Goal: Task Accomplishment & Management: Use online tool/utility

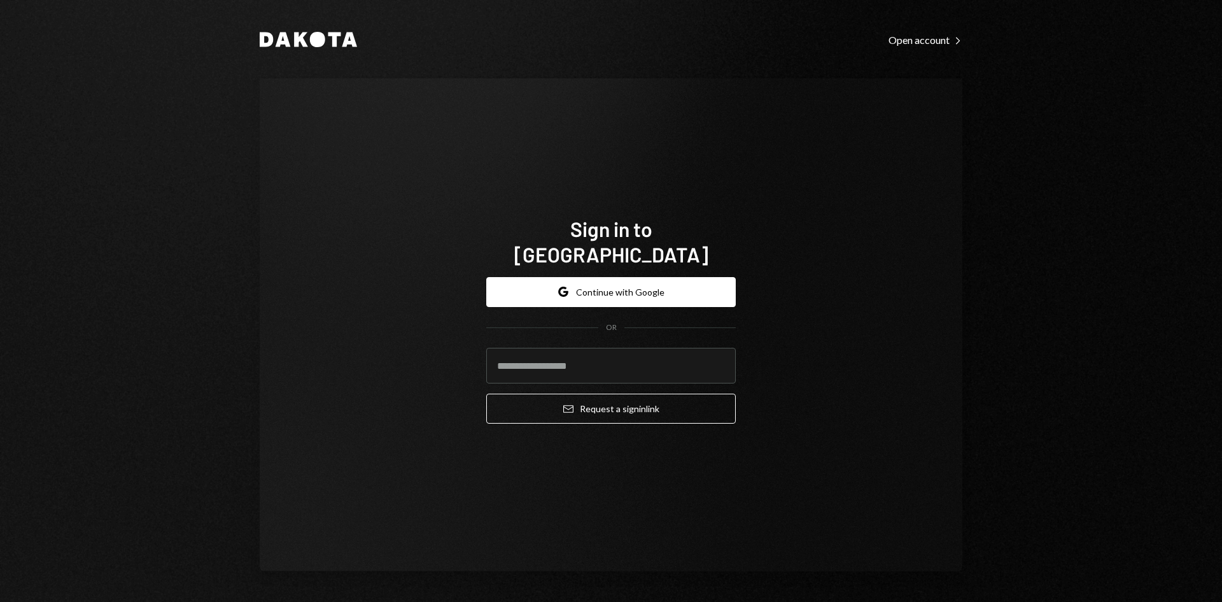
click at [0, 601] on com-1password-button at bounding box center [0, 602] width 0 height 0
click at [598, 355] on input "email" at bounding box center [611, 366] width 250 height 36
type input "**********"
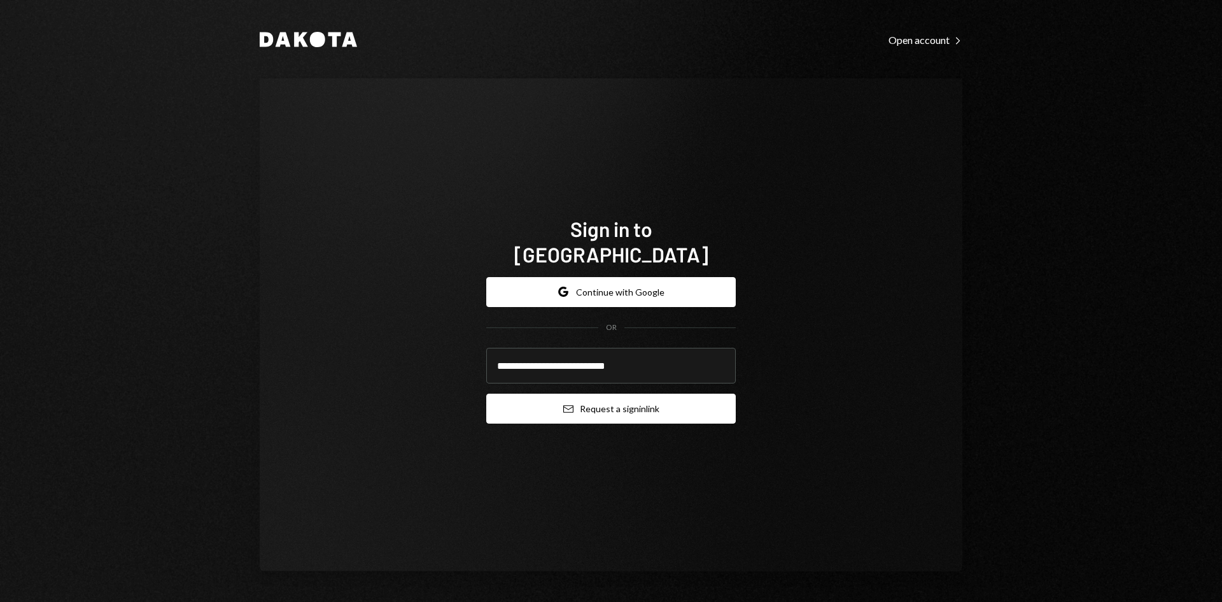
click at [605, 400] on button "Email Request a sign in link" at bounding box center [611, 408] width 250 height 30
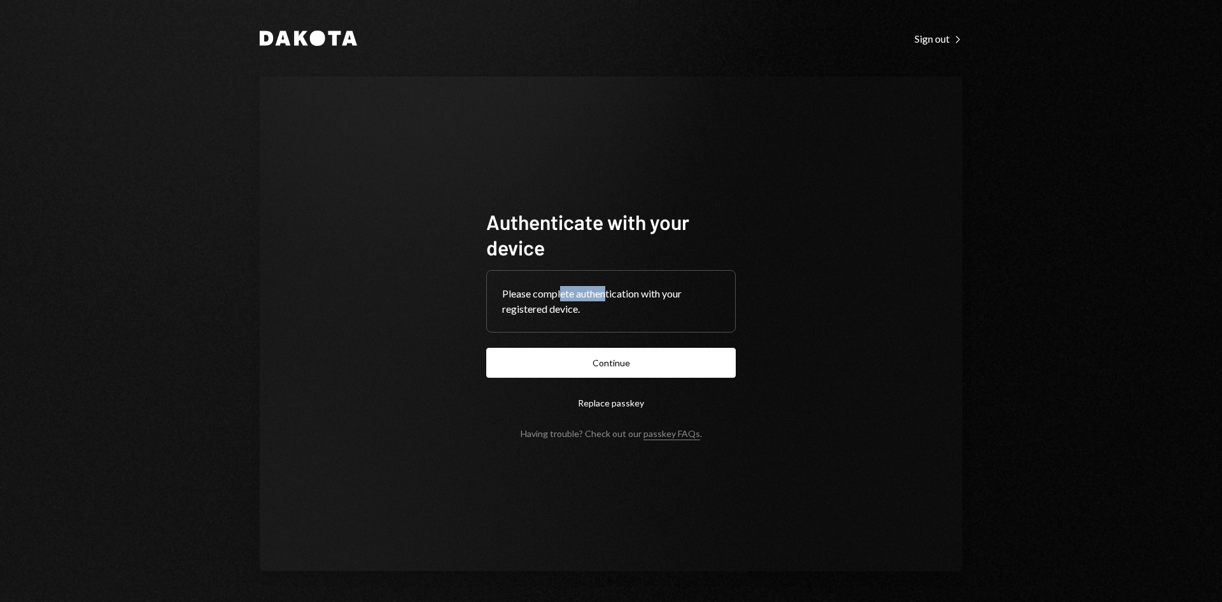
drag, startPoint x: 608, startPoint y: 296, endPoint x: 561, endPoint y: 295, distance: 46.5
click at [561, 295] on div "Please complete authentication with your registered device." at bounding box center [611, 301] width 218 height 31
drag, startPoint x: 531, startPoint y: 299, endPoint x: 633, endPoint y: 297, distance: 102.5
click at [574, 299] on div "Please complete authentication with your registered device." at bounding box center [611, 301] width 218 height 31
drag, startPoint x: 627, startPoint y: 296, endPoint x: 670, endPoint y: 292, distance: 42.8
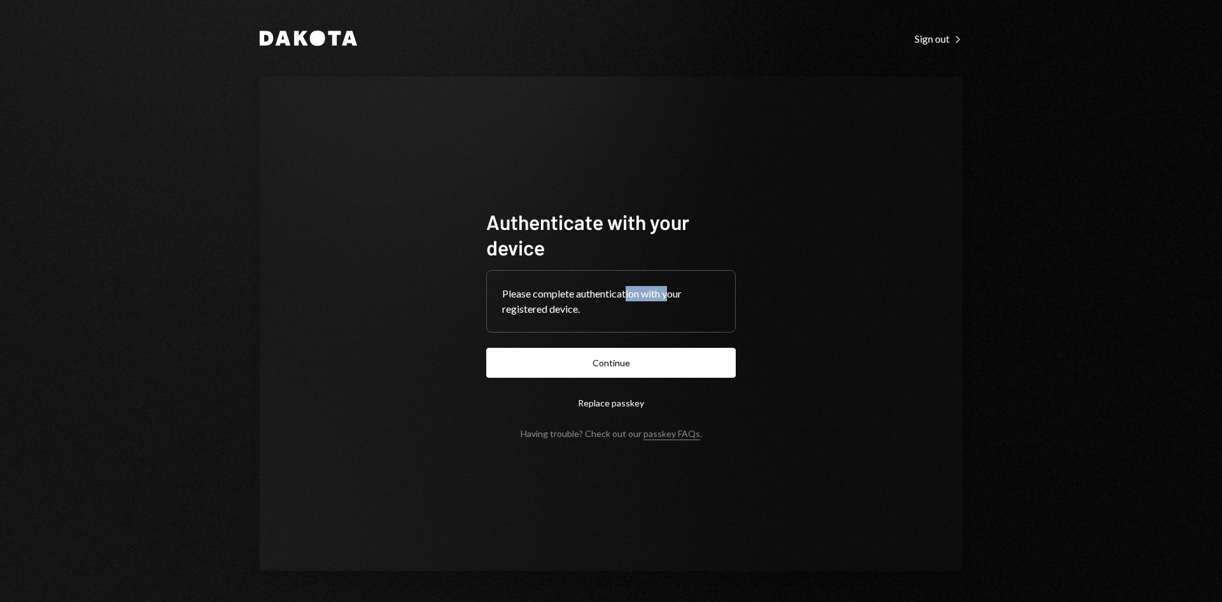
click at [670, 292] on div "Please complete authentication with your registered device." at bounding box center [611, 301] width 218 height 31
drag, startPoint x: 677, startPoint y: 294, endPoint x: 525, endPoint y: 294, distance: 151.5
click at [525, 294] on div "Please complete authentication with your registered device." at bounding box center [611, 301] width 218 height 31
drag, startPoint x: 561, startPoint y: 308, endPoint x: 521, endPoint y: 290, distance: 44.7
click at [521, 290] on div "Please complete authentication with your registered device." at bounding box center [611, 301] width 218 height 31
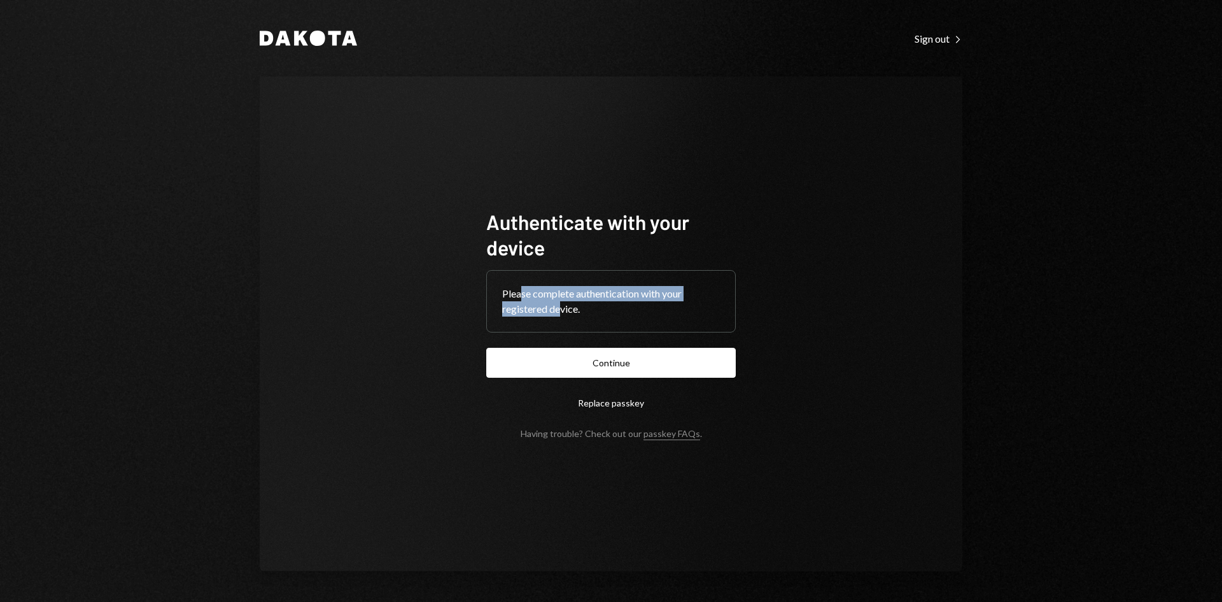
click at [592, 295] on div "Please complete authentication with your registered device." at bounding box center [611, 301] width 218 height 31
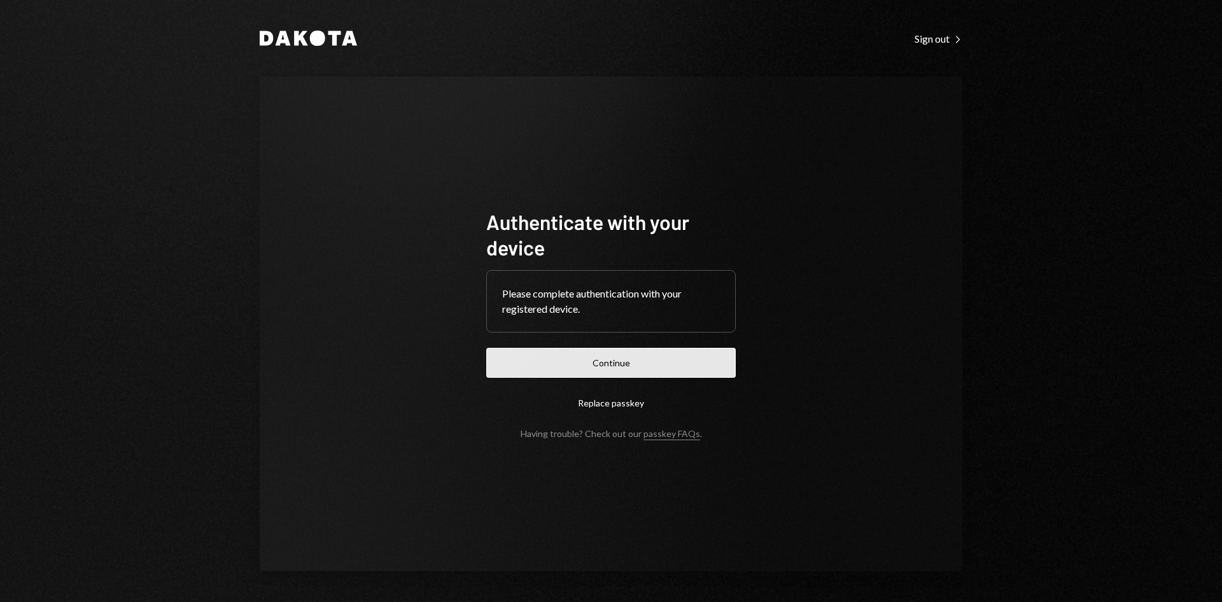
click at [589, 368] on button "Continue" at bounding box center [611, 363] width 250 height 30
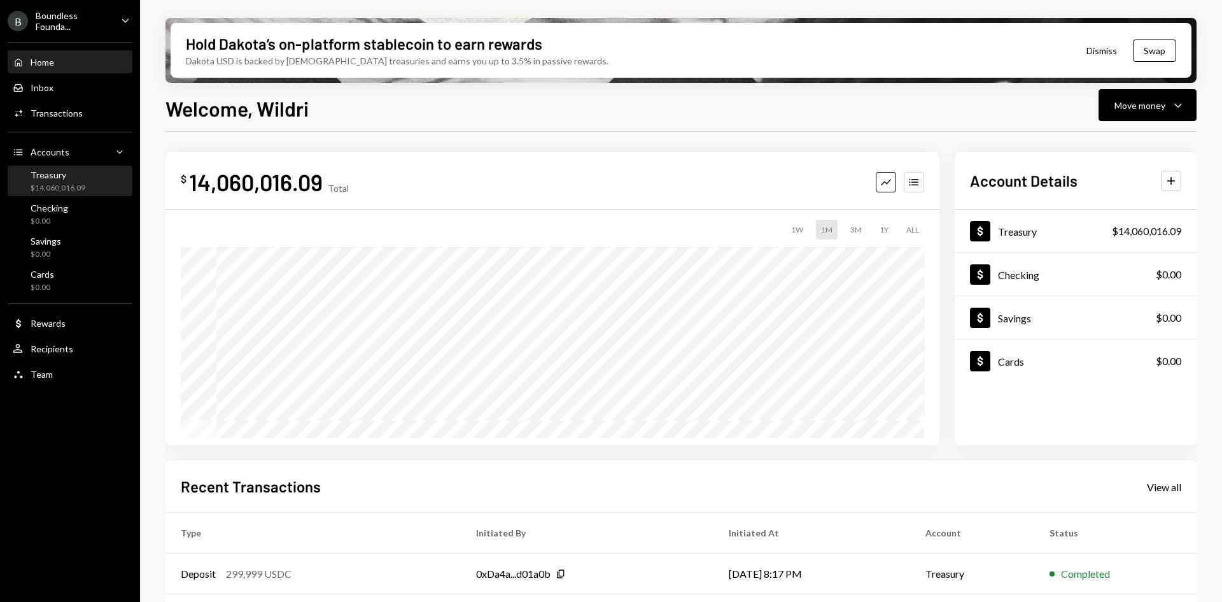
click at [94, 187] on div "Treasury $14,060,016.09" at bounding box center [70, 181] width 115 height 24
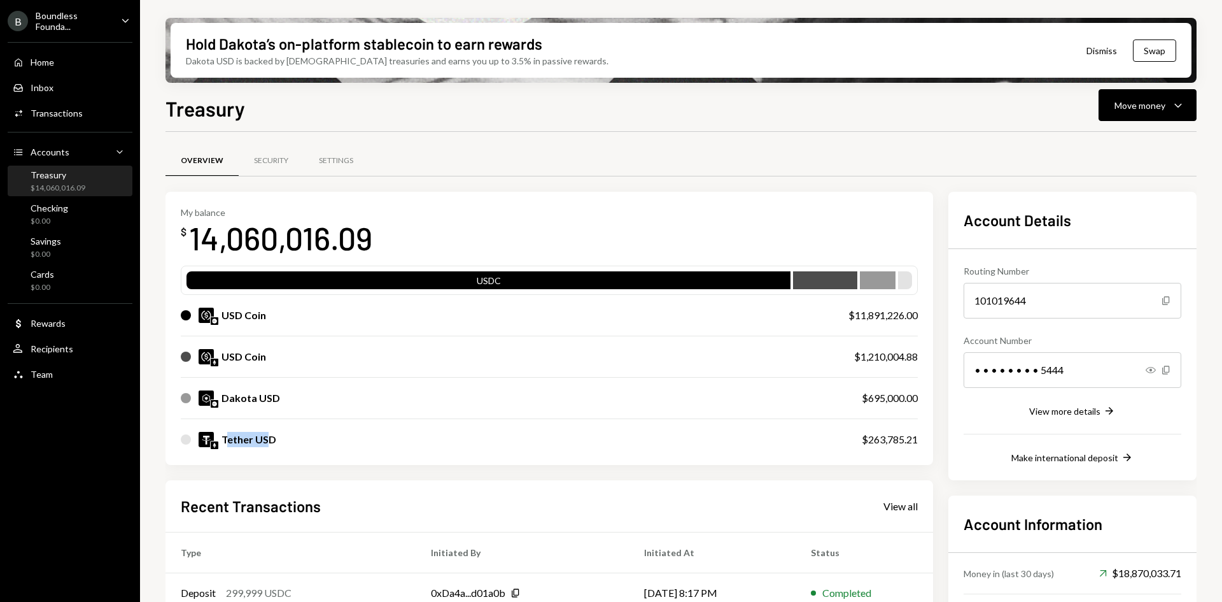
drag, startPoint x: 266, startPoint y: 439, endPoint x: 227, endPoint y: 440, distance: 39.5
click at [227, 440] on div "Tether USD" at bounding box center [249, 439] width 55 height 15
drag, startPoint x: 271, startPoint y: 440, endPoint x: 222, endPoint y: 443, distance: 49.7
click at [222, 443] on div "Tether USD" at bounding box center [249, 439] width 55 height 15
click at [233, 440] on div "Tether USD" at bounding box center [249, 439] width 55 height 15
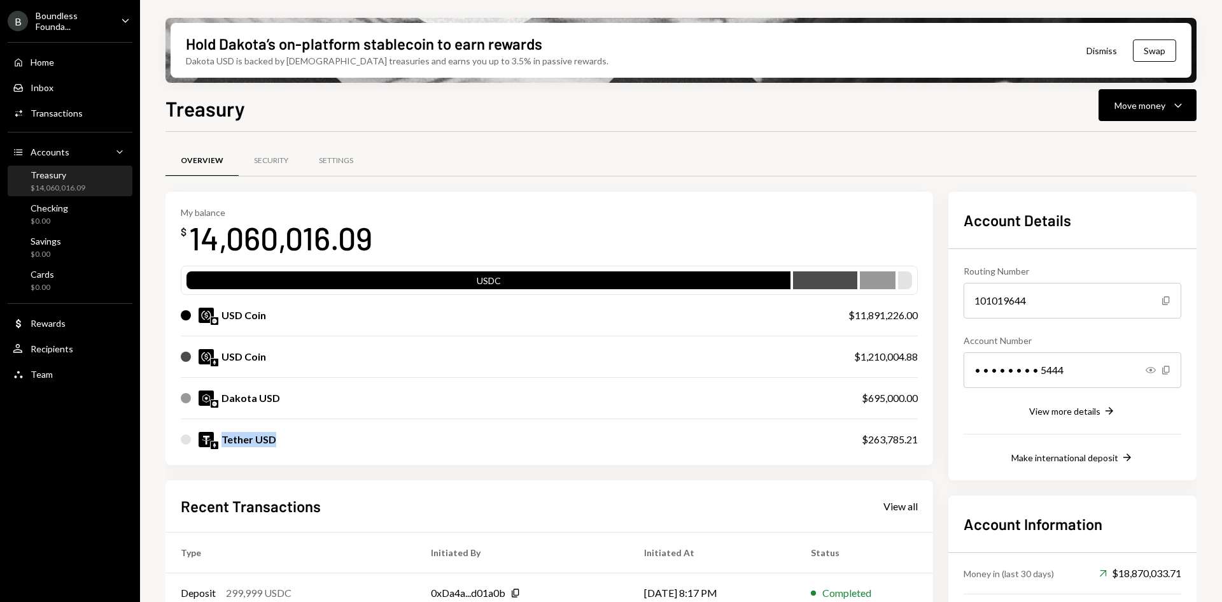
click at [237, 439] on div "Tether USD" at bounding box center [249, 439] width 55 height 15
click at [1178, 113] on button "Move money Caret Down" at bounding box center [1148, 105] width 98 height 32
click at [1116, 143] on div "Send" at bounding box center [1137, 143] width 93 height 13
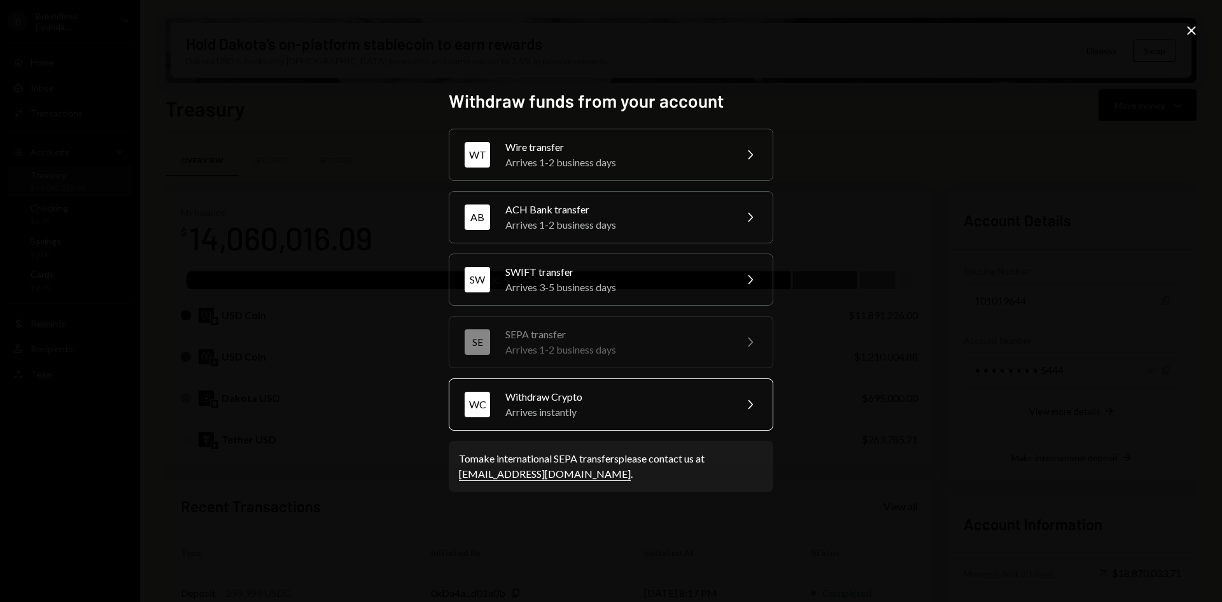
click at [602, 402] on div "Withdraw Crypto" at bounding box center [616, 396] width 222 height 15
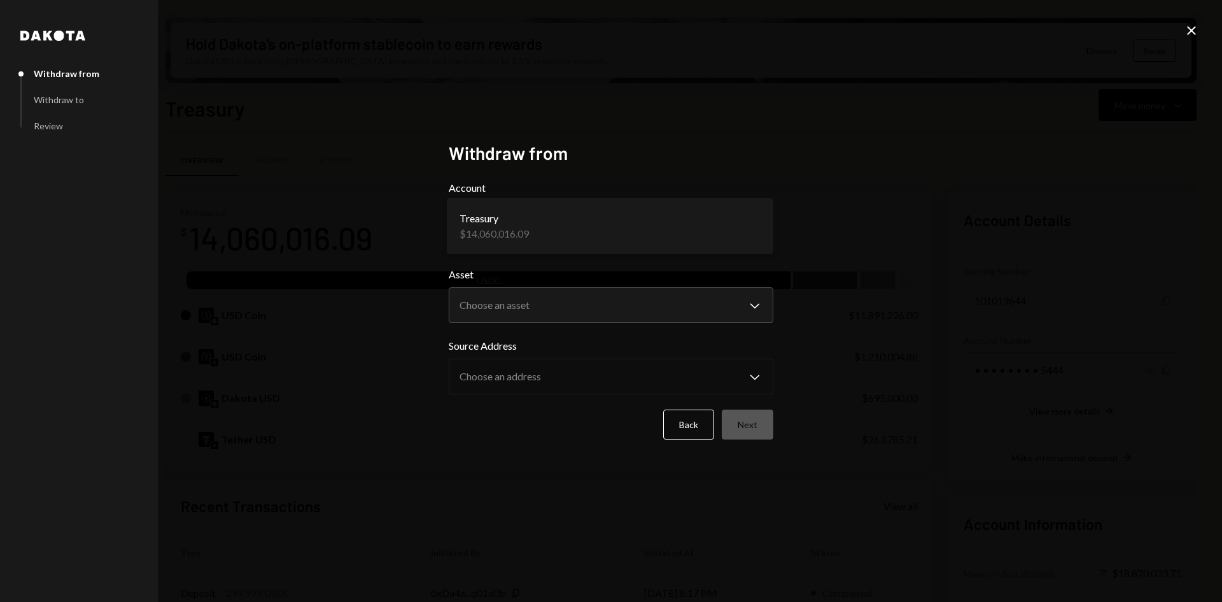
click at [563, 220] on body "B Boundless Founda... Caret Down Home Home Inbox Inbox Activities Transactions …" at bounding box center [611, 301] width 1222 height 602
click at [846, 218] on div "**********" at bounding box center [611, 301] width 1222 height 602
click at [751, 313] on body "B Boundless Founda... Caret Down Home Home Inbox Inbox Activities Transactions …" at bounding box center [611, 301] width 1222 height 602
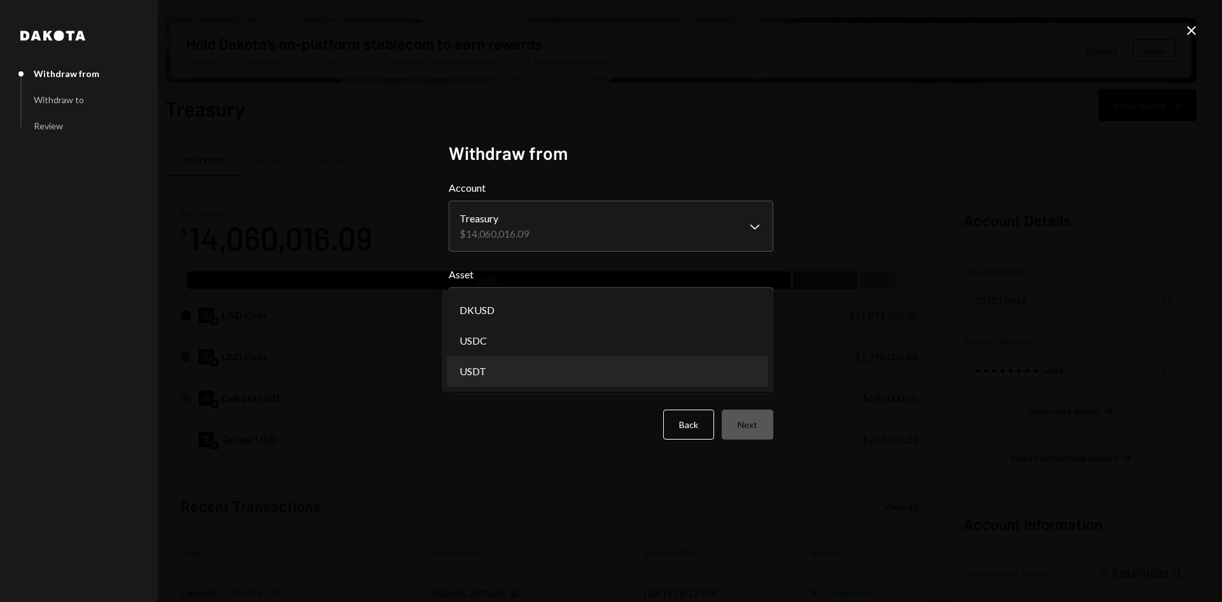
select select "****"
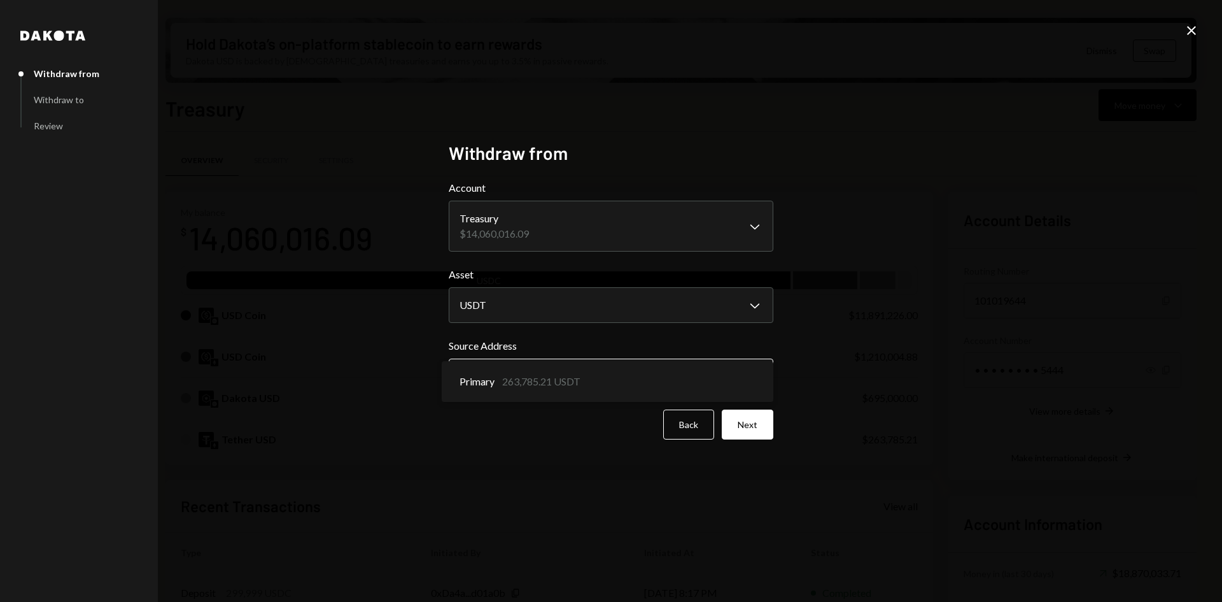
click at [752, 372] on body "B Boundless Founda... Caret Down Home Home Inbox Inbox Activities Transactions …" at bounding box center [611, 301] width 1222 height 602
click at [765, 423] on button "Next" at bounding box center [748, 424] width 52 height 30
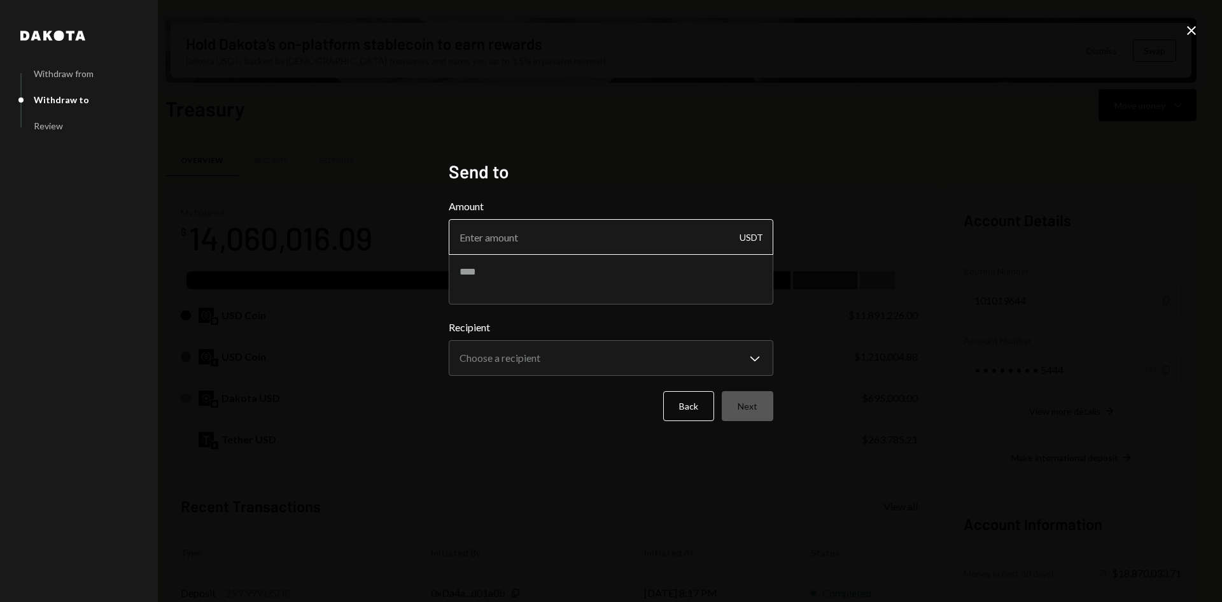
click at [612, 233] on input "Amount" at bounding box center [611, 237] width 325 height 36
type input "10"
click at [1039, 230] on div "**********" at bounding box center [611, 301] width 1222 height 602
click at [691, 404] on button "Back" at bounding box center [688, 406] width 51 height 30
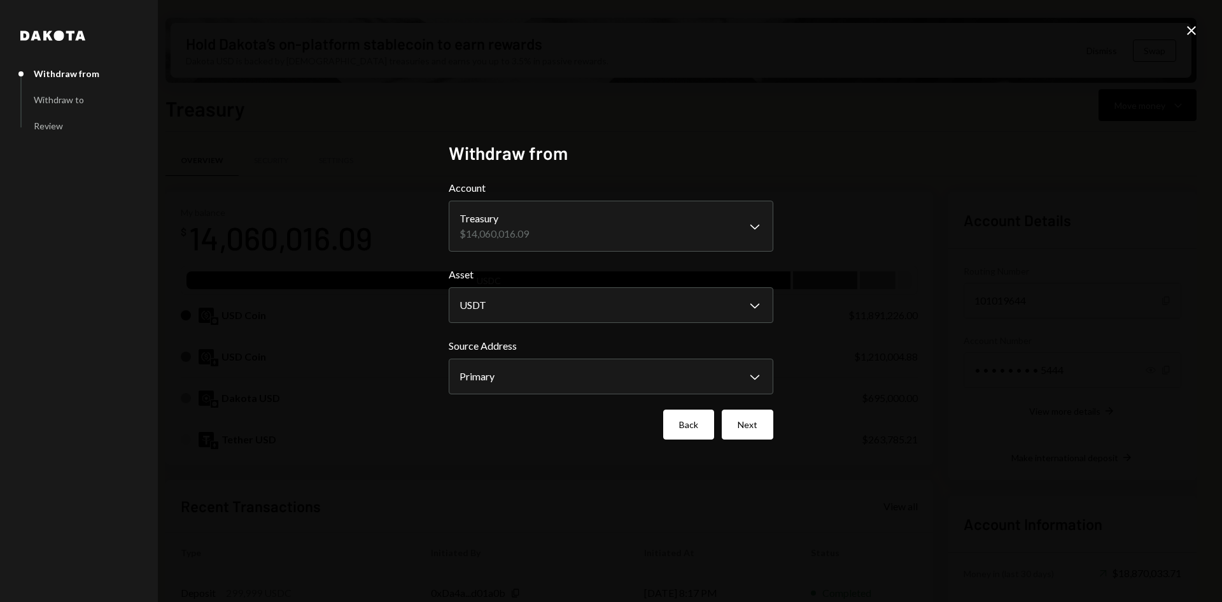
click at [688, 415] on button "Back" at bounding box center [688, 424] width 51 height 30
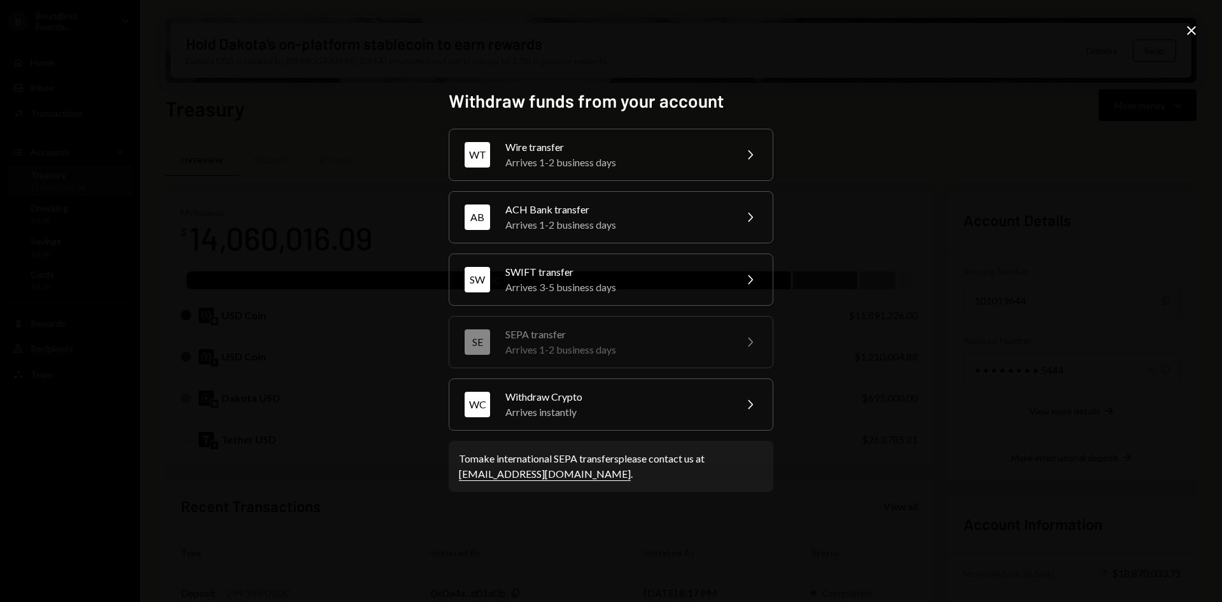
click at [1195, 30] on icon "Close" at bounding box center [1191, 30] width 15 height 15
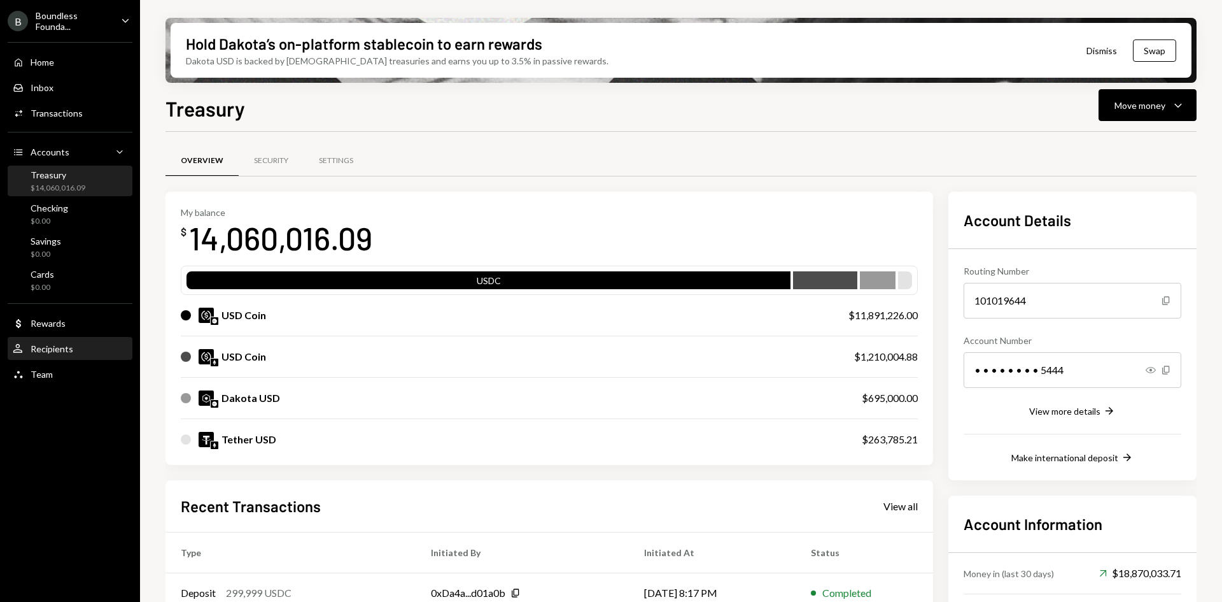
click at [60, 341] on div "User Recipients" at bounding box center [70, 349] width 115 height 22
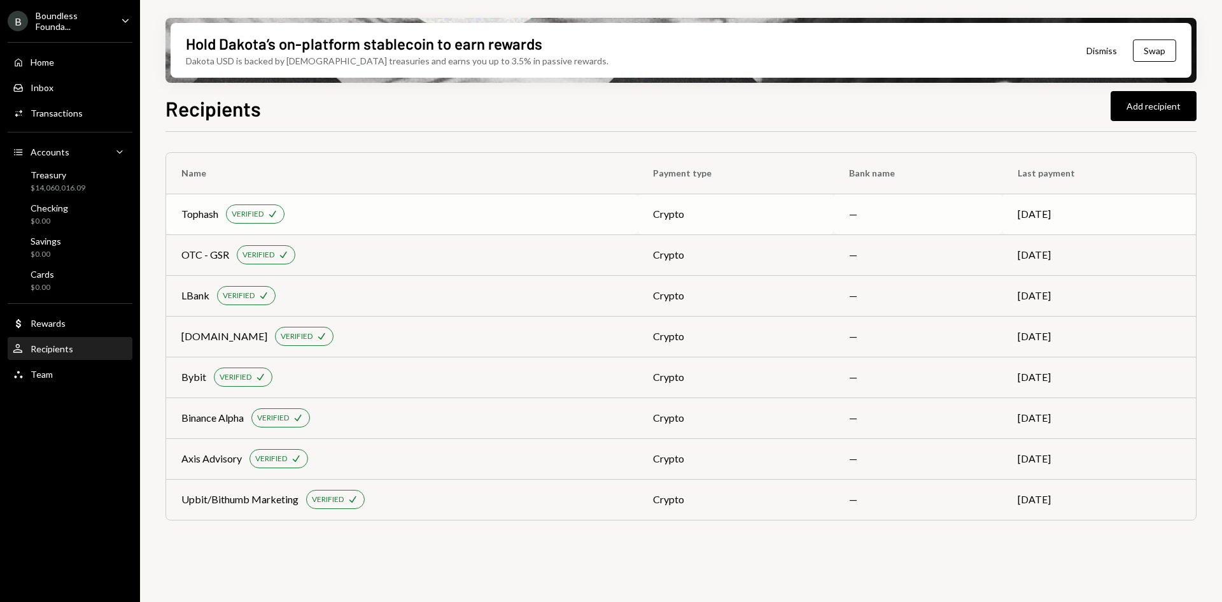
click at [393, 218] on div "Tophash VERIFIED Check" at bounding box center [401, 213] width 441 height 19
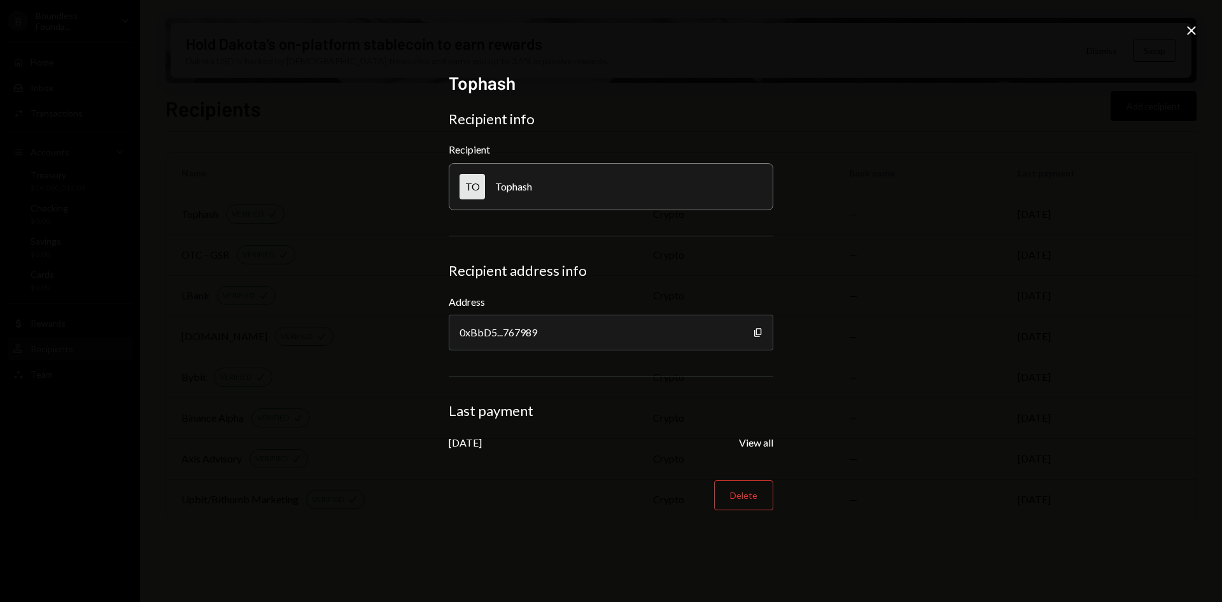
click at [1197, 27] on icon "Close" at bounding box center [1191, 30] width 15 height 15
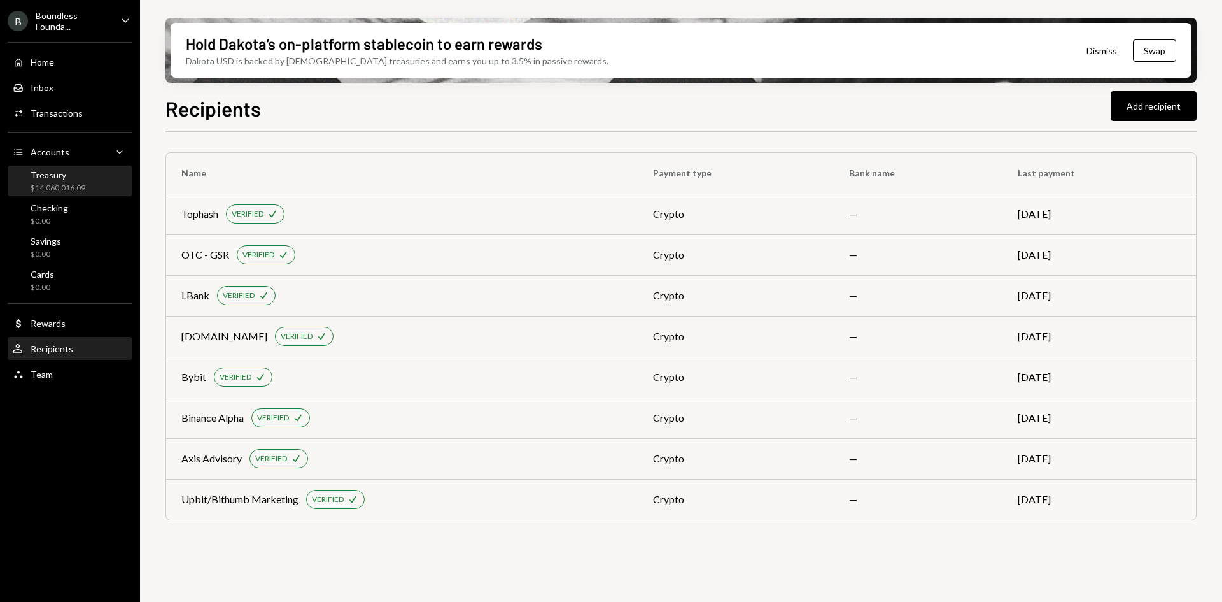
click at [71, 180] on div "Treasury $14,060,016.09" at bounding box center [58, 181] width 55 height 24
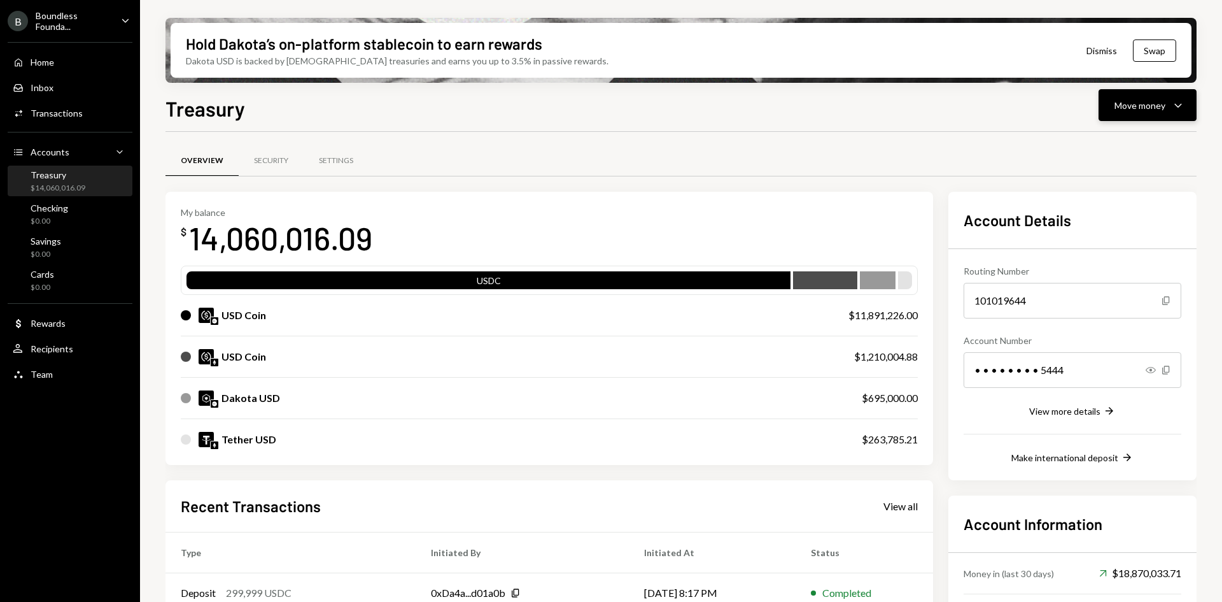
click at [1154, 111] on div "Move money" at bounding box center [1140, 105] width 51 height 13
click at [1115, 148] on div "Send" at bounding box center [1137, 143] width 93 height 13
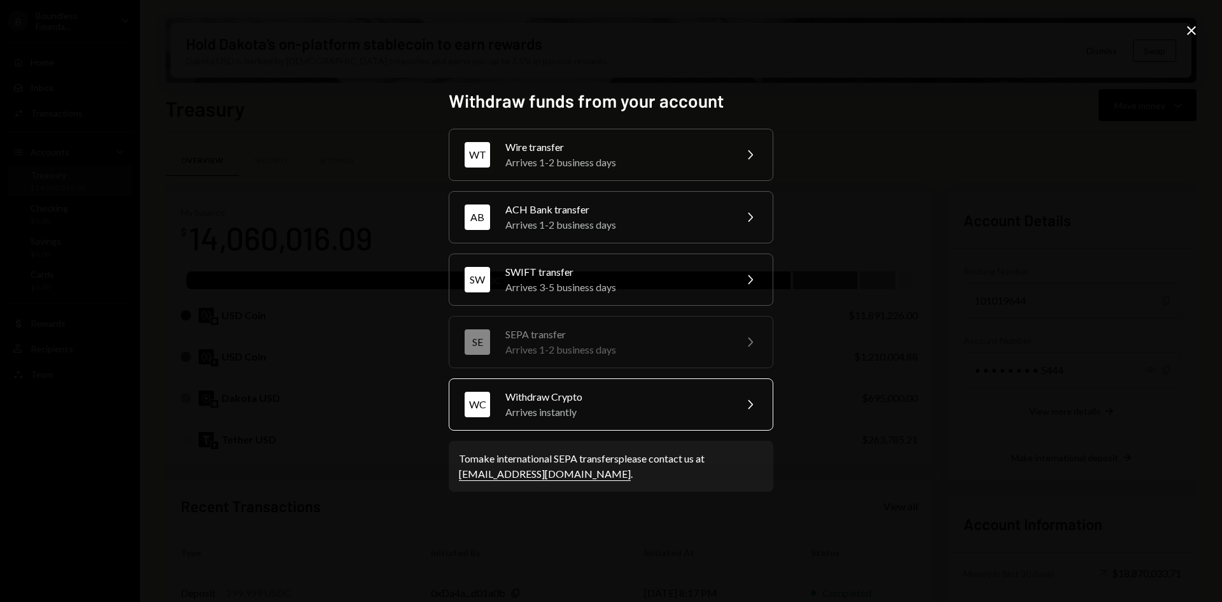
click at [516, 400] on div "Withdraw Crypto" at bounding box center [616, 396] width 222 height 15
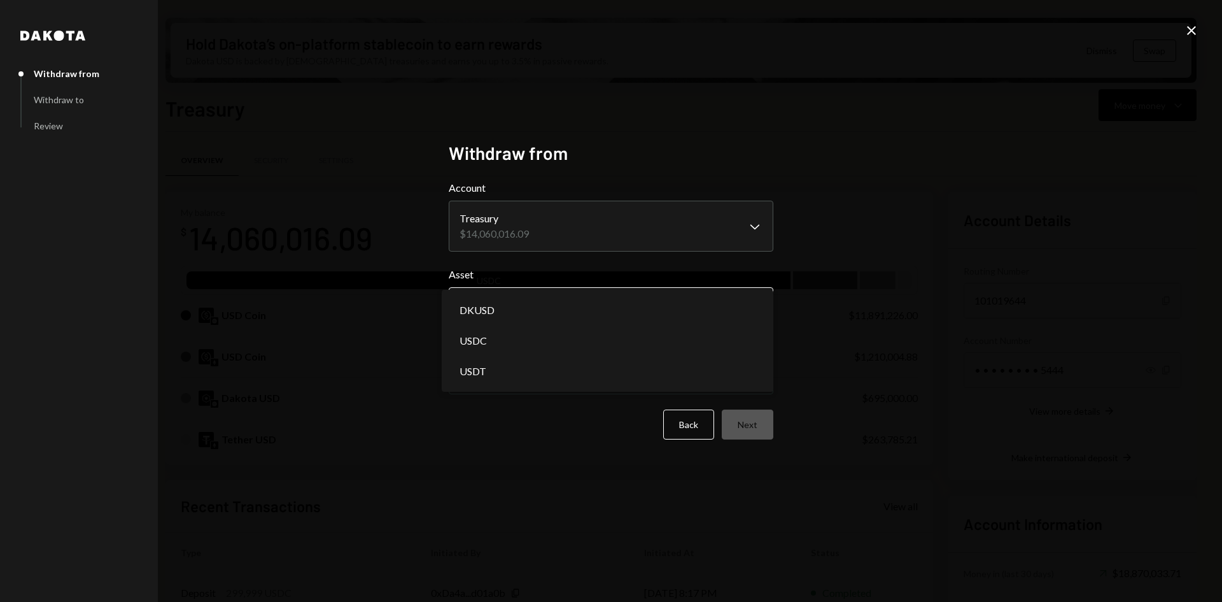
click at [560, 300] on body "B Boundless Founda... Caret Down Home Home Inbox Inbox Activities Transactions …" at bounding box center [611, 301] width 1222 height 602
select select "****"
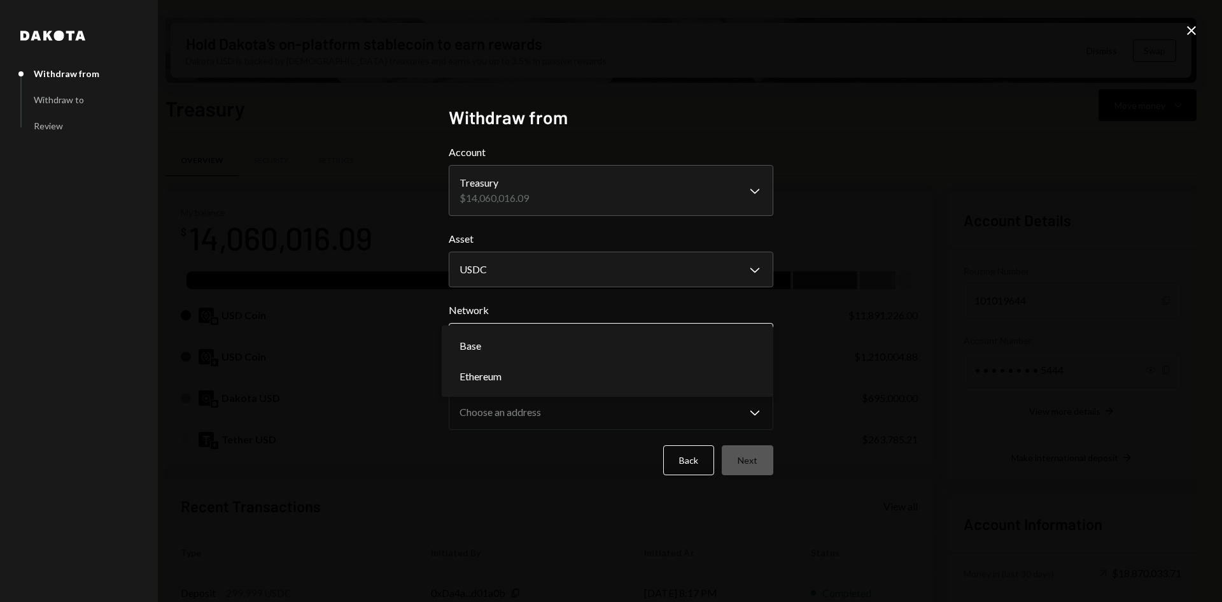
click at [560, 340] on body "B Boundless Founda... Caret Down Home Home Inbox Inbox Activities Transactions …" at bounding box center [611, 301] width 1222 height 602
select select "**********"
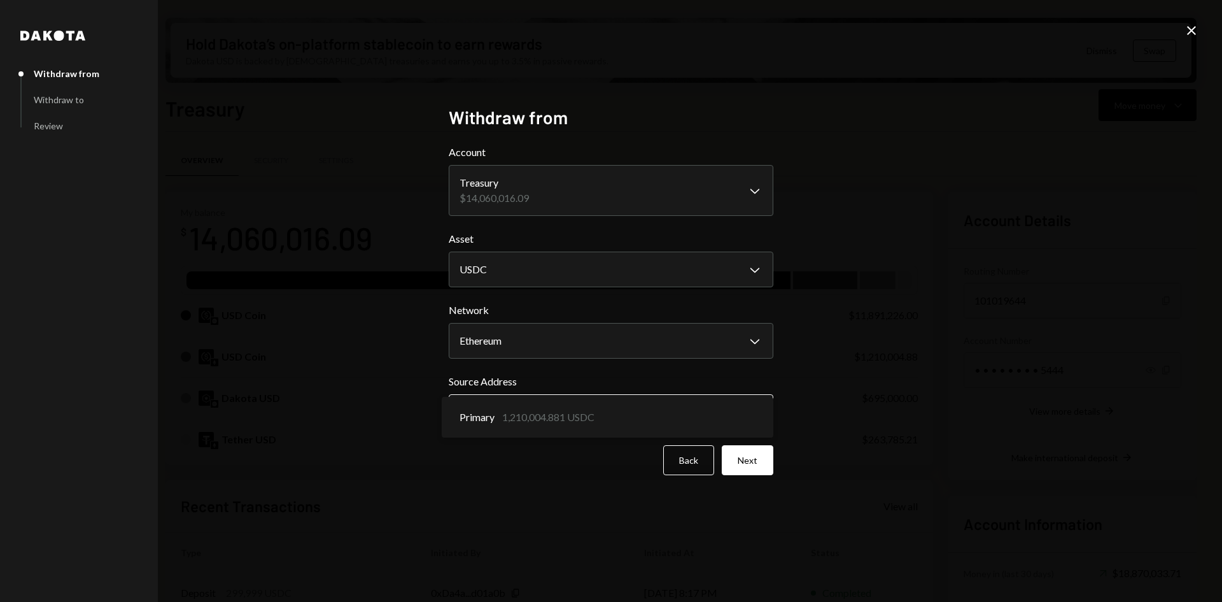
click at [542, 414] on body "B Boundless Founda... Caret Down Home Home Inbox Inbox Activities Transactions …" at bounding box center [611, 301] width 1222 height 602
click at [1194, 29] on icon at bounding box center [1191, 30] width 9 height 9
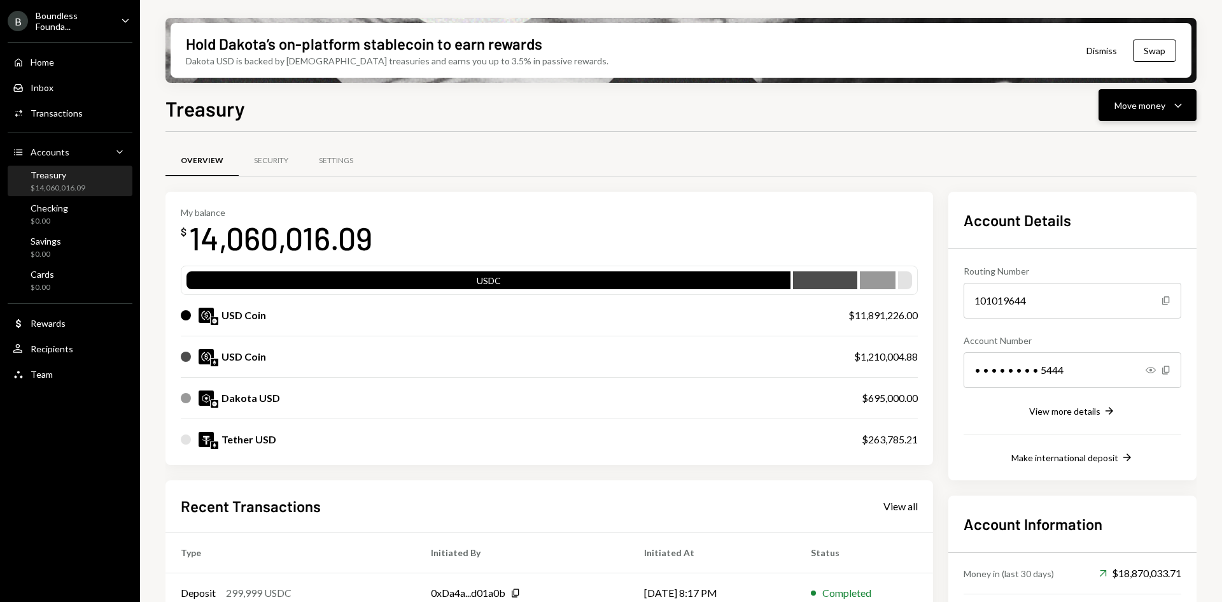
click at [1156, 103] on div "Move money" at bounding box center [1140, 105] width 51 height 13
click at [1114, 143] on div "Send" at bounding box center [1137, 143] width 93 height 13
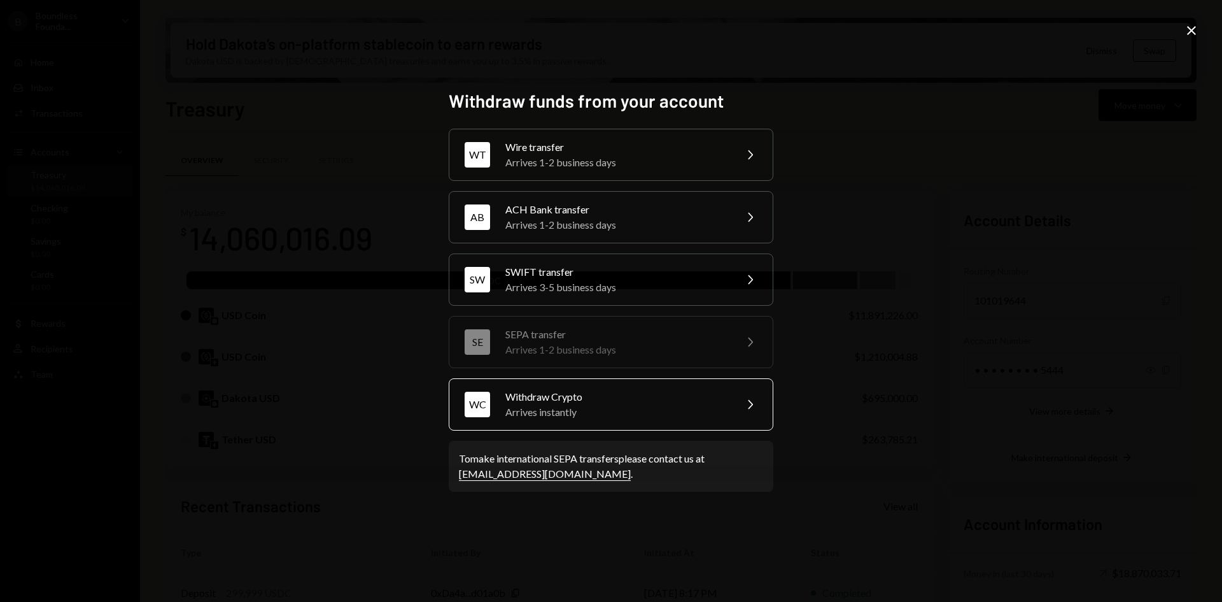
click at [602, 403] on div "Withdraw Crypto" at bounding box center [616, 396] width 222 height 15
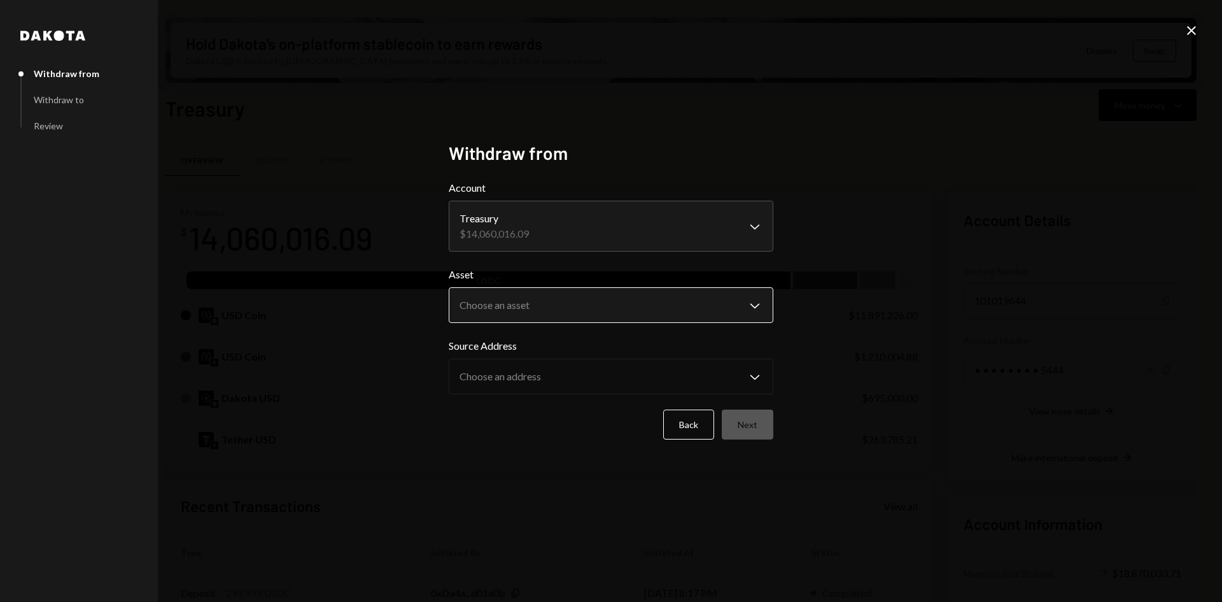
click at [577, 309] on body "B Boundless Founda... Caret Down Home Home Inbox Inbox Activities Transactions …" at bounding box center [611, 301] width 1222 height 602
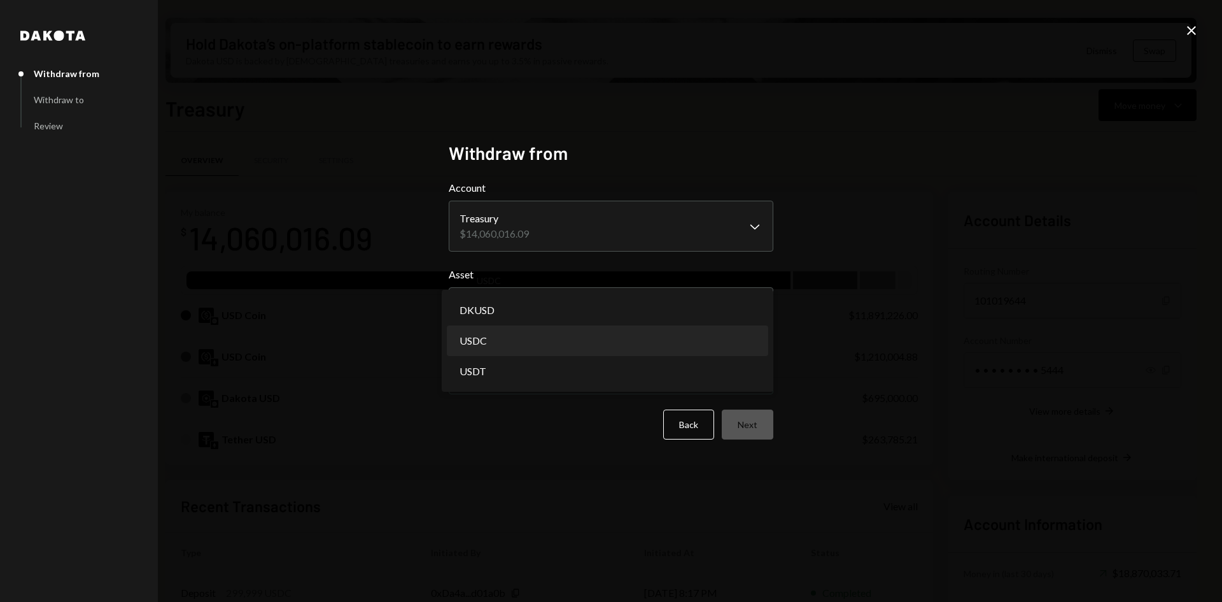
select select "****"
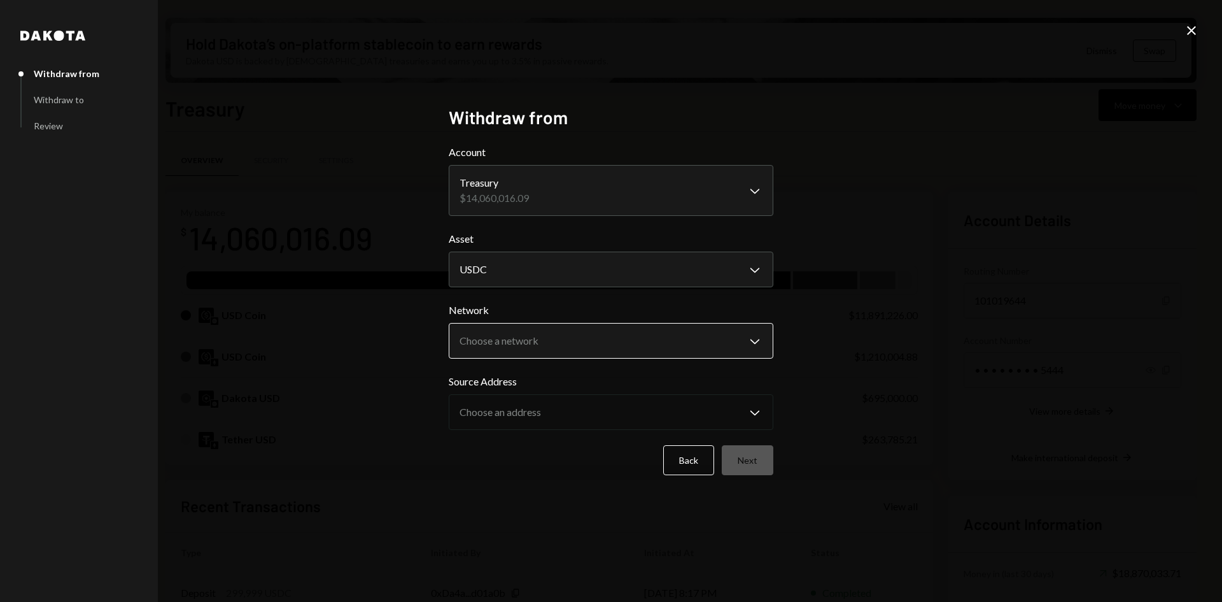
click at [553, 340] on body "B Boundless Founda... Caret Down Home Home Inbox Inbox Activities Transactions …" at bounding box center [611, 301] width 1222 height 602
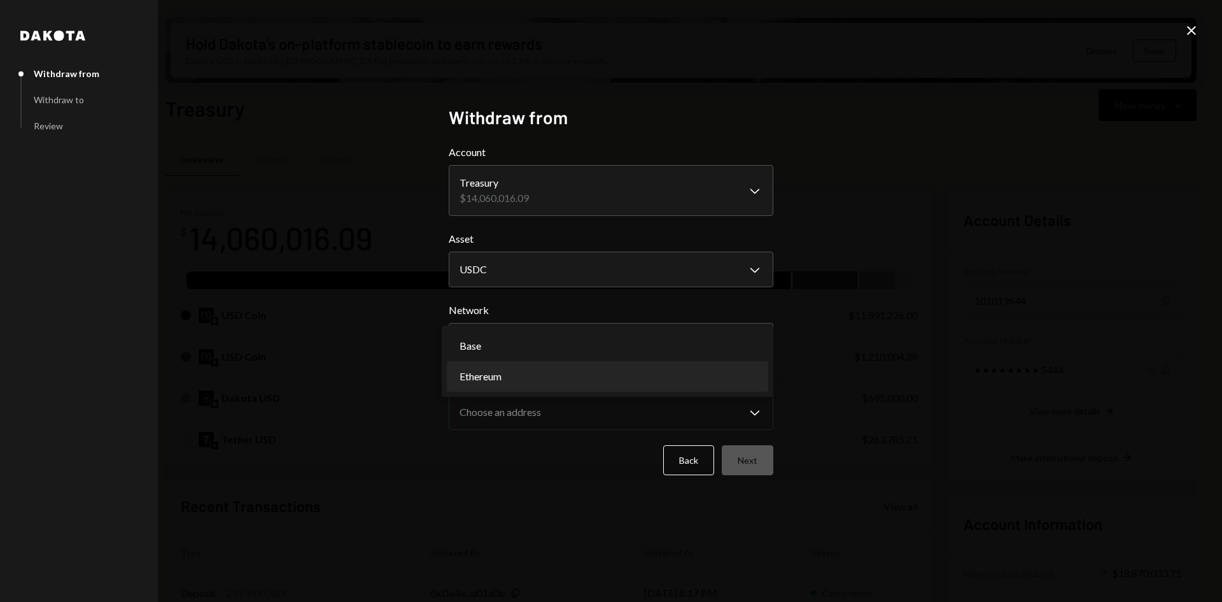
select select "**********"
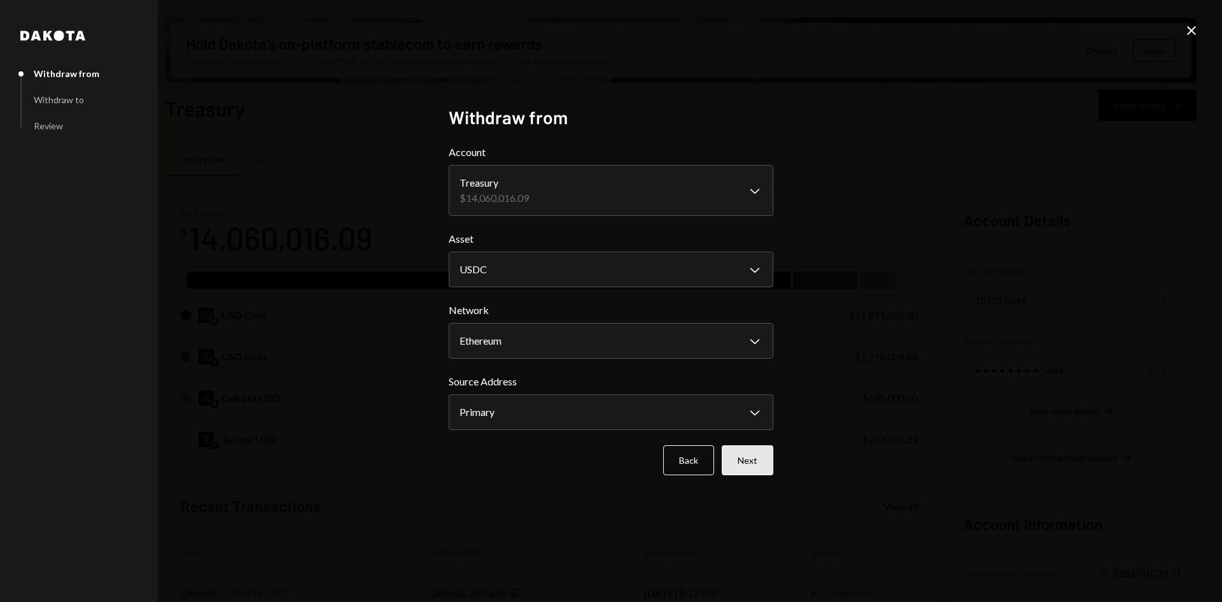
click at [759, 462] on button "Next" at bounding box center [748, 460] width 52 height 30
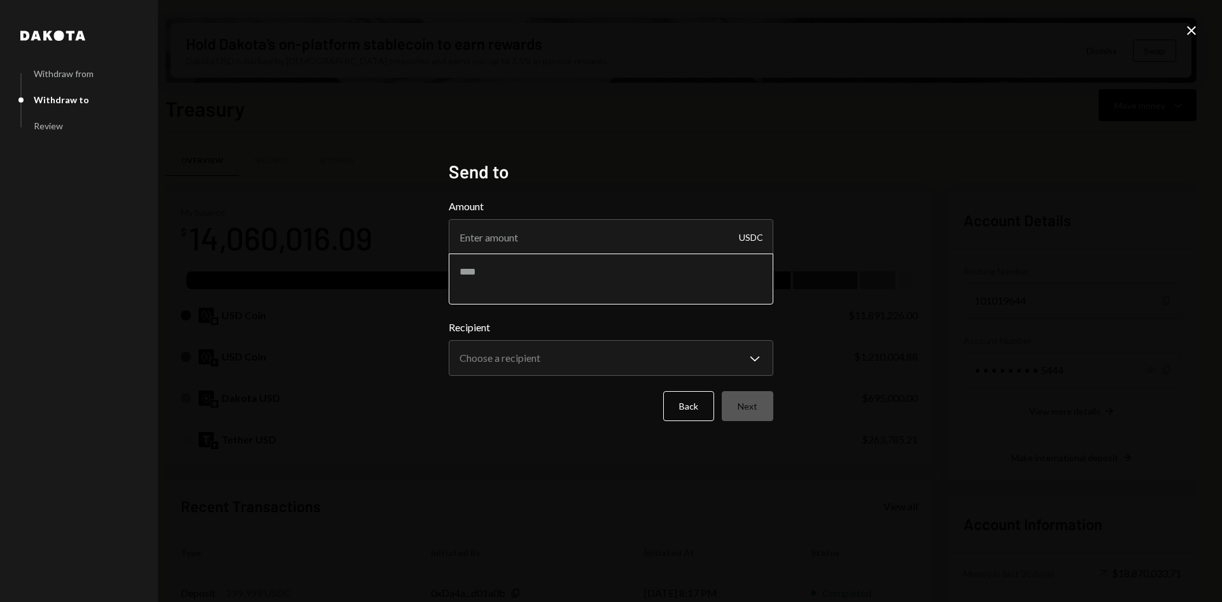
click at [560, 277] on textarea at bounding box center [611, 278] width 325 height 51
click at [550, 277] on textarea "*******" at bounding box center [611, 278] width 325 height 51
click at [561, 353] on body "B Boundless Founda... Caret Down Home Home Inbox Inbox Activities Transactions …" at bounding box center [611, 301] width 1222 height 602
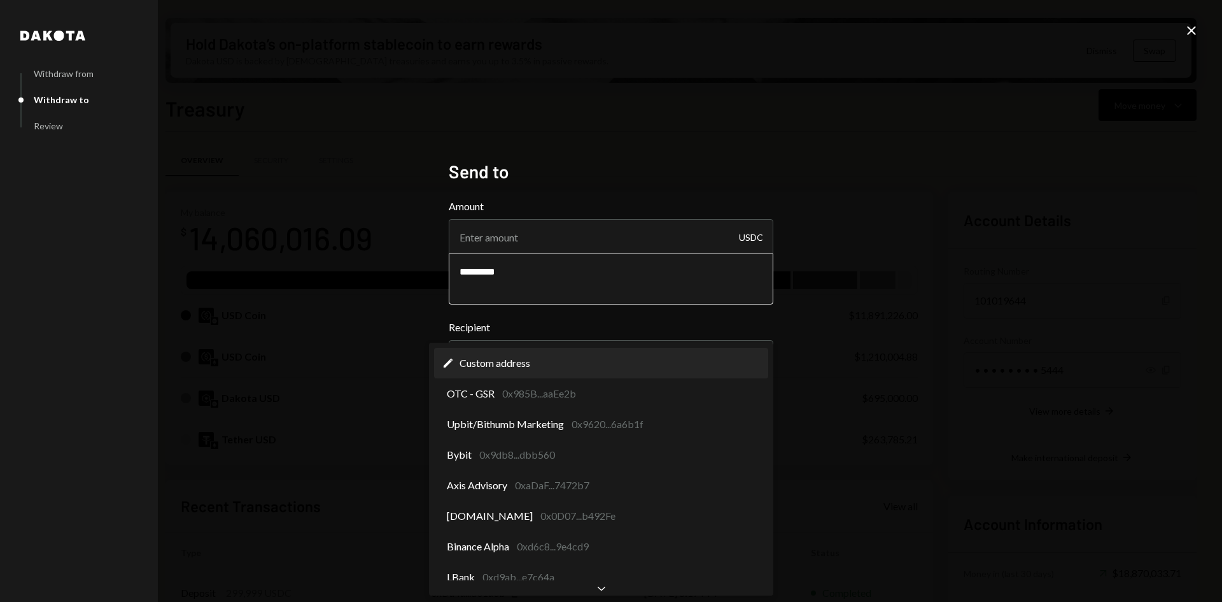
type textarea "*******"
click at [866, 306] on div "**********" at bounding box center [611, 301] width 1222 height 602
click at [526, 360] on body "B Boundless Founda... Caret Down Home Home Inbox Inbox Activities Transactions …" at bounding box center [611, 301] width 1222 height 602
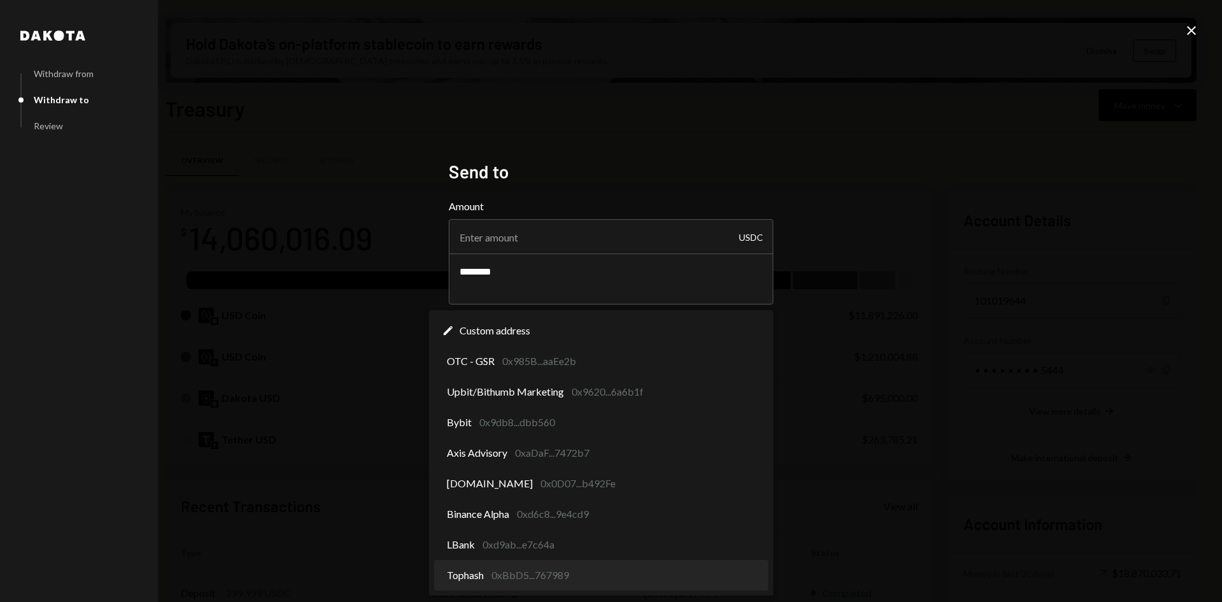
select select "**********"
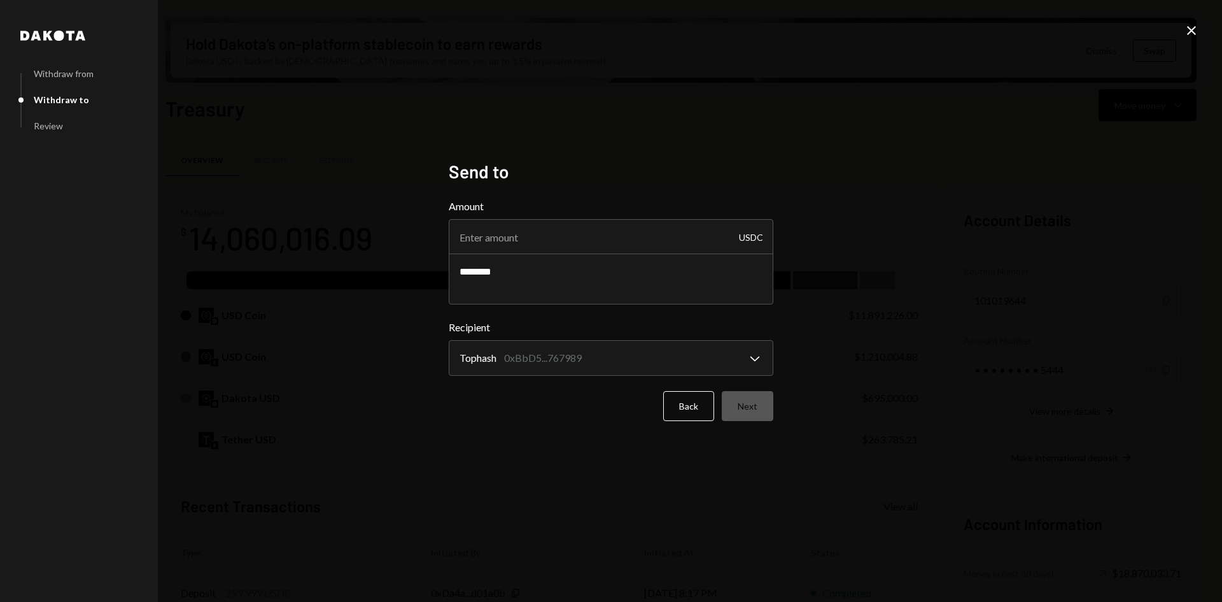
click at [752, 411] on div "Back Next" at bounding box center [611, 406] width 325 height 30
click at [752, 409] on div "Back Next" at bounding box center [611, 406] width 325 height 30
click at [559, 273] on textarea "*******" at bounding box center [611, 278] width 325 height 51
click at [582, 234] on input "Amount" at bounding box center [611, 237] width 325 height 36
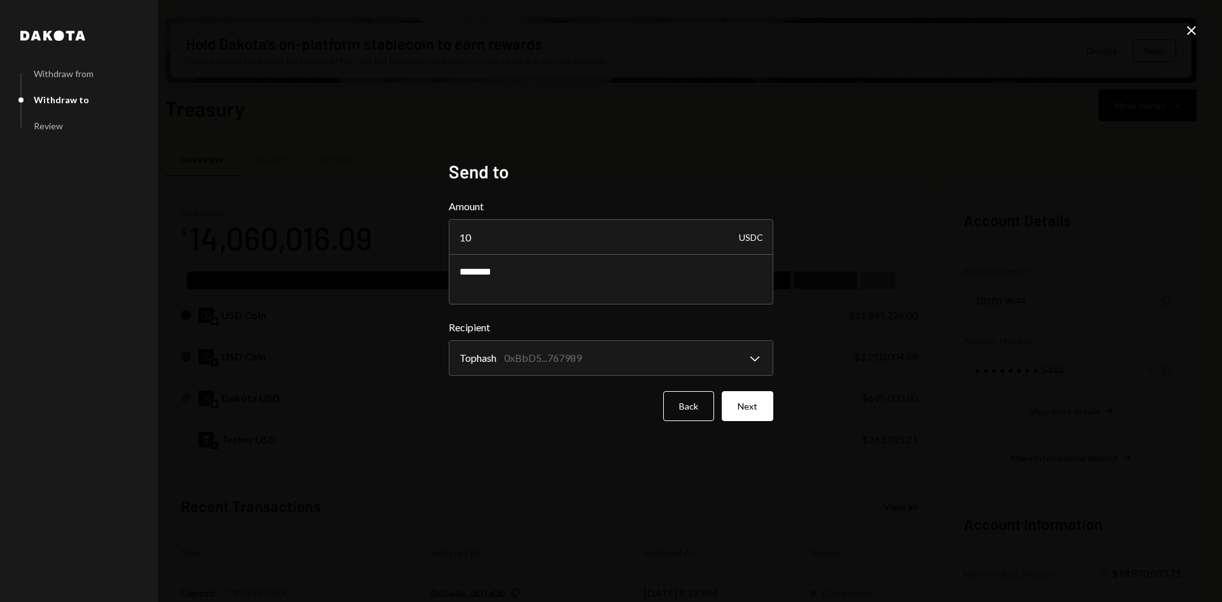
type input "10"
click at [989, 271] on div "**********" at bounding box center [611, 301] width 1222 height 602
click at [752, 408] on button "Next" at bounding box center [748, 406] width 52 height 30
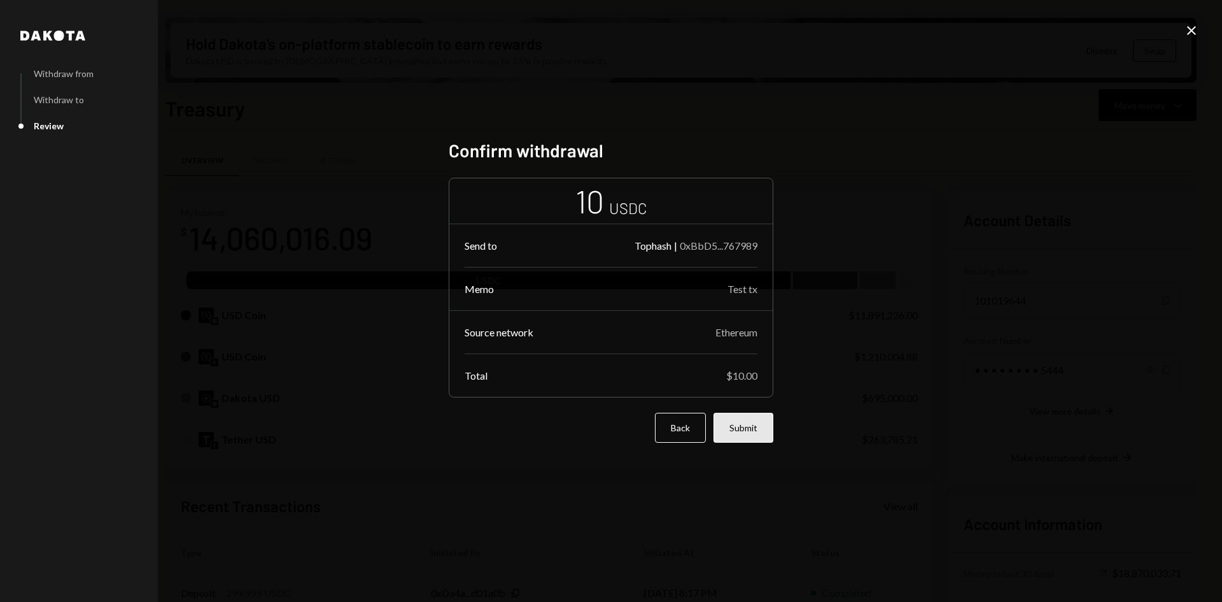
click at [753, 435] on button "Submit" at bounding box center [744, 427] width 60 height 30
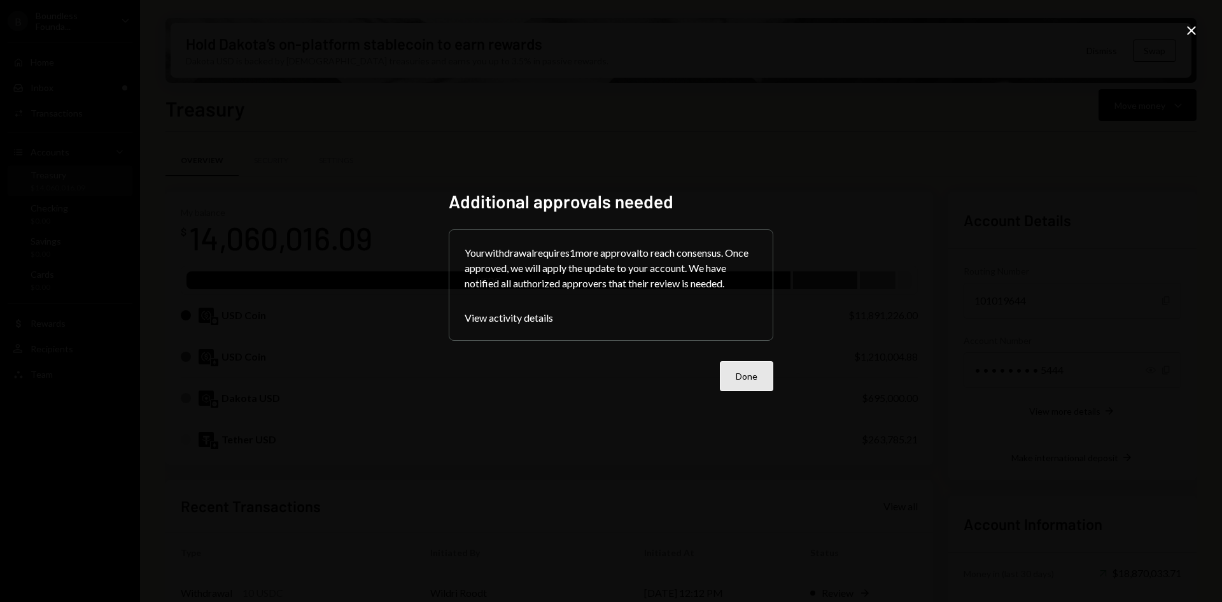
click at [746, 375] on button "Done" at bounding box center [746, 376] width 53 height 30
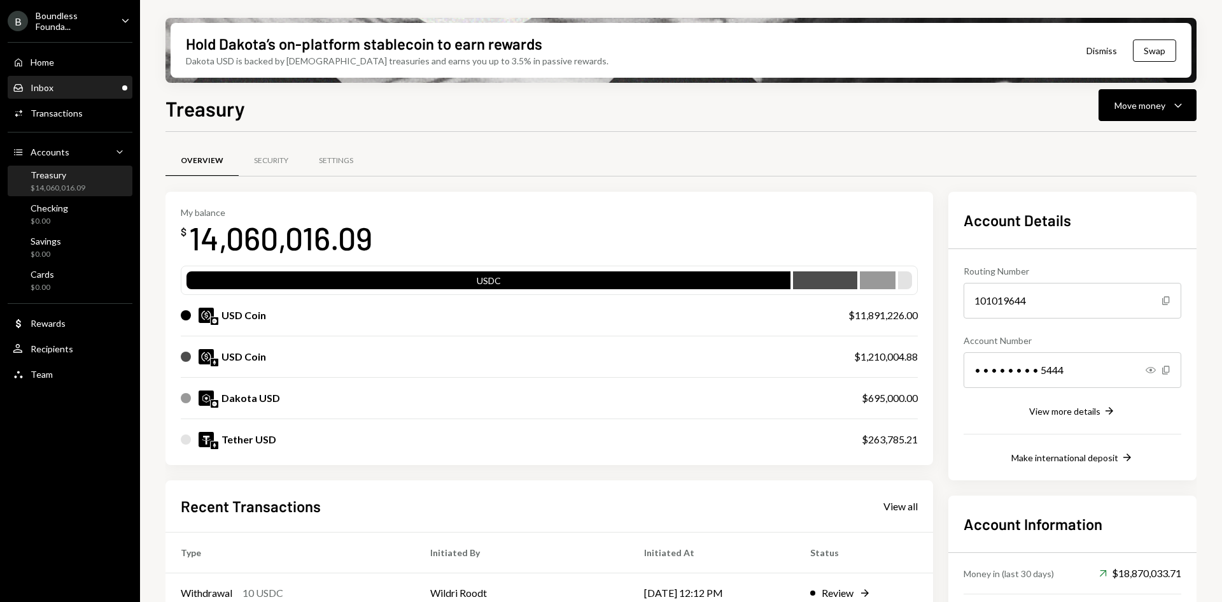
click at [106, 92] on div "Inbox Inbox" at bounding box center [70, 87] width 115 height 11
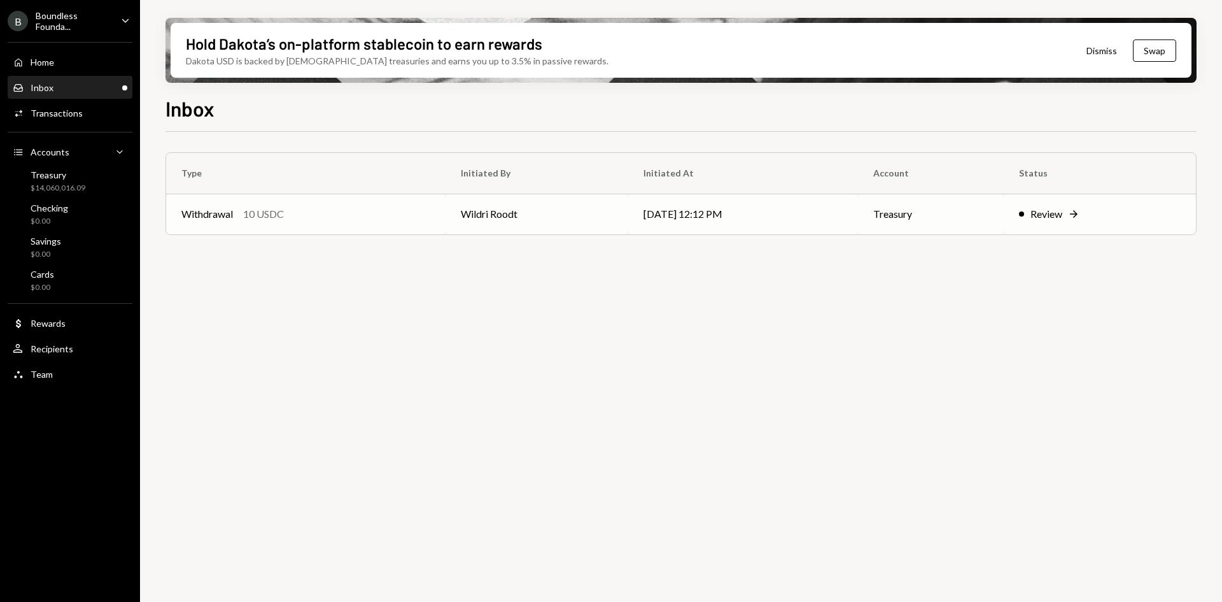
click at [616, 206] on td "Wildri Roodt" at bounding box center [537, 214] width 183 height 41
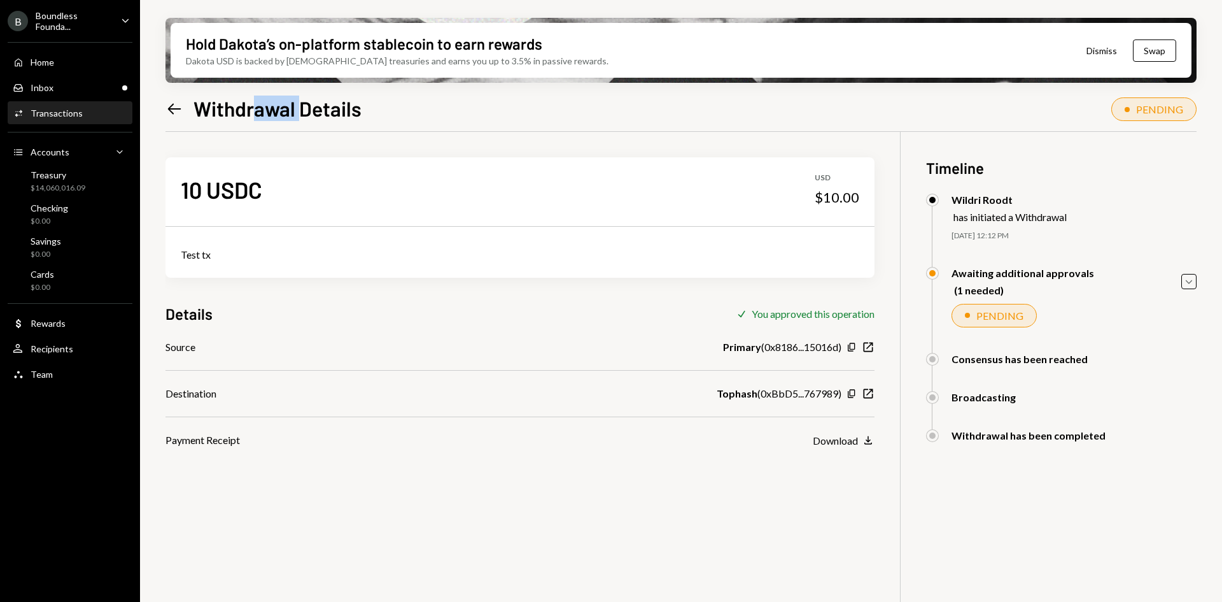
drag, startPoint x: 301, startPoint y: 113, endPoint x: 252, endPoint y: 112, distance: 49.0
click at [252, 112] on h1 "Withdrawal Details" at bounding box center [278, 107] width 168 height 25
drag, startPoint x: 312, startPoint y: 108, endPoint x: 288, endPoint y: 111, distance: 23.7
click at [288, 111] on h1 "Withdrawal Details" at bounding box center [278, 107] width 168 height 25
click at [58, 351] on div "Recipients" at bounding box center [52, 348] width 43 height 11
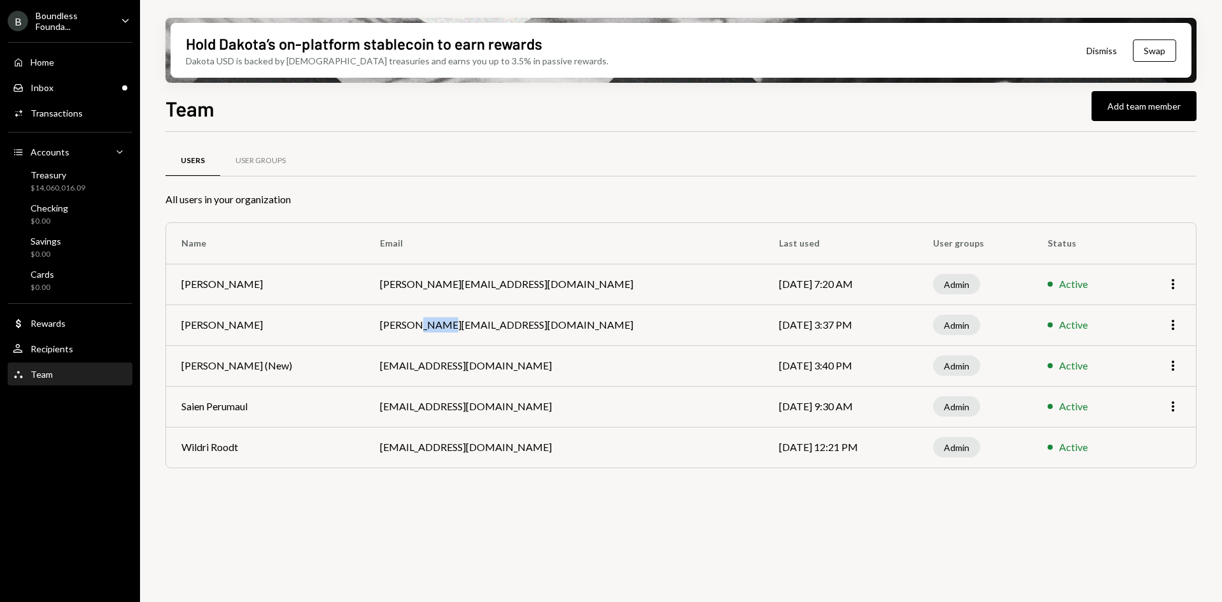
drag, startPoint x: 459, startPoint y: 324, endPoint x: 425, endPoint y: 327, distance: 34.5
click at [425, 327] on td "[PERSON_NAME][EMAIL_ADDRESS][DOMAIN_NAME]" at bounding box center [564, 324] width 399 height 41
drag, startPoint x: 413, startPoint y: 327, endPoint x: 463, endPoint y: 322, distance: 49.9
click at [463, 322] on td "[PERSON_NAME][EMAIL_ADDRESS][DOMAIN_NAME]" at bounding box center [564, 324] width 399 height 41
click at [504, 320] on td "[PERSON_NAME][EMAIL_ADDRESS][DOMAIN_NAME]" at bounding box center [564, 324] width 399 height 41
